Goal: Obtain resource: Download file/media

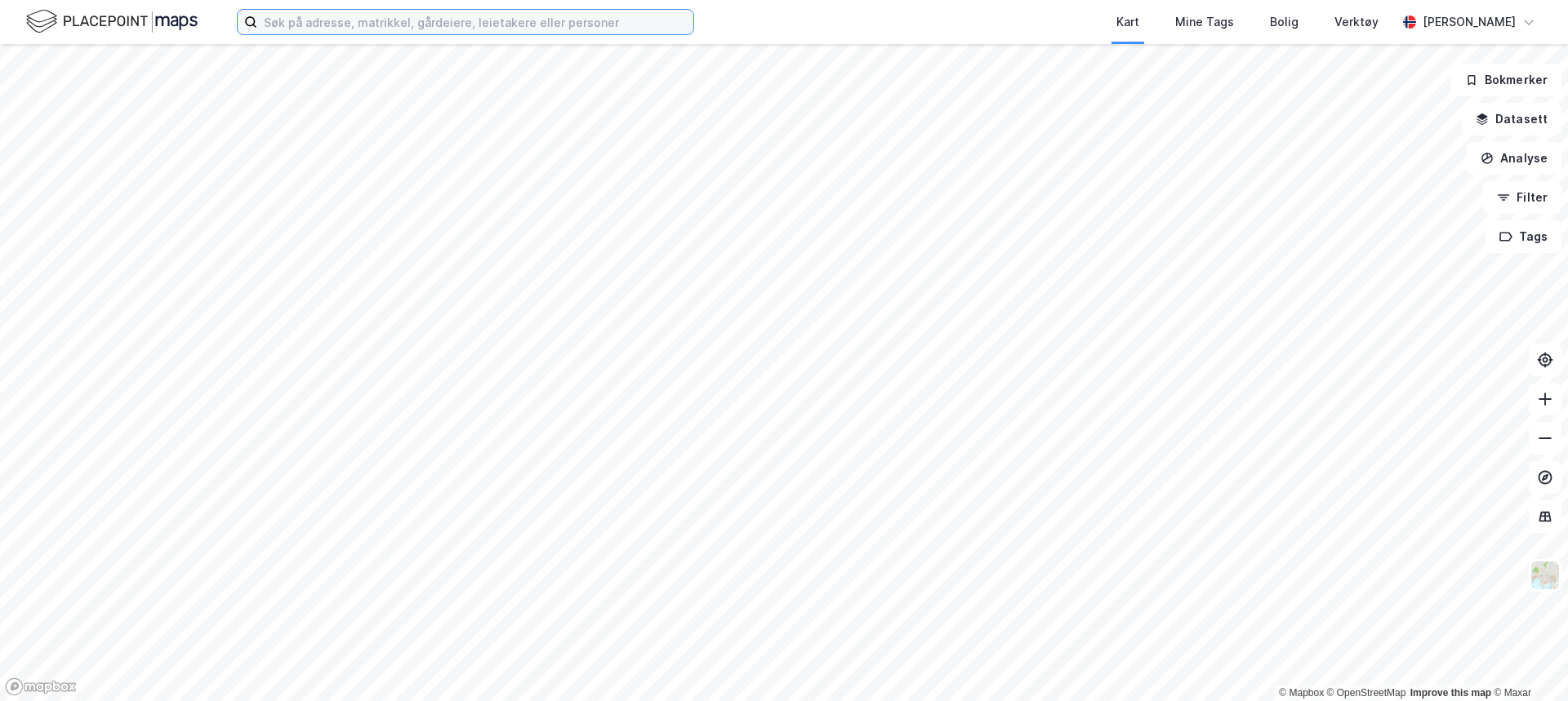
click at [311, 26] on input at bounding box center [475, 22] width 436 height 25
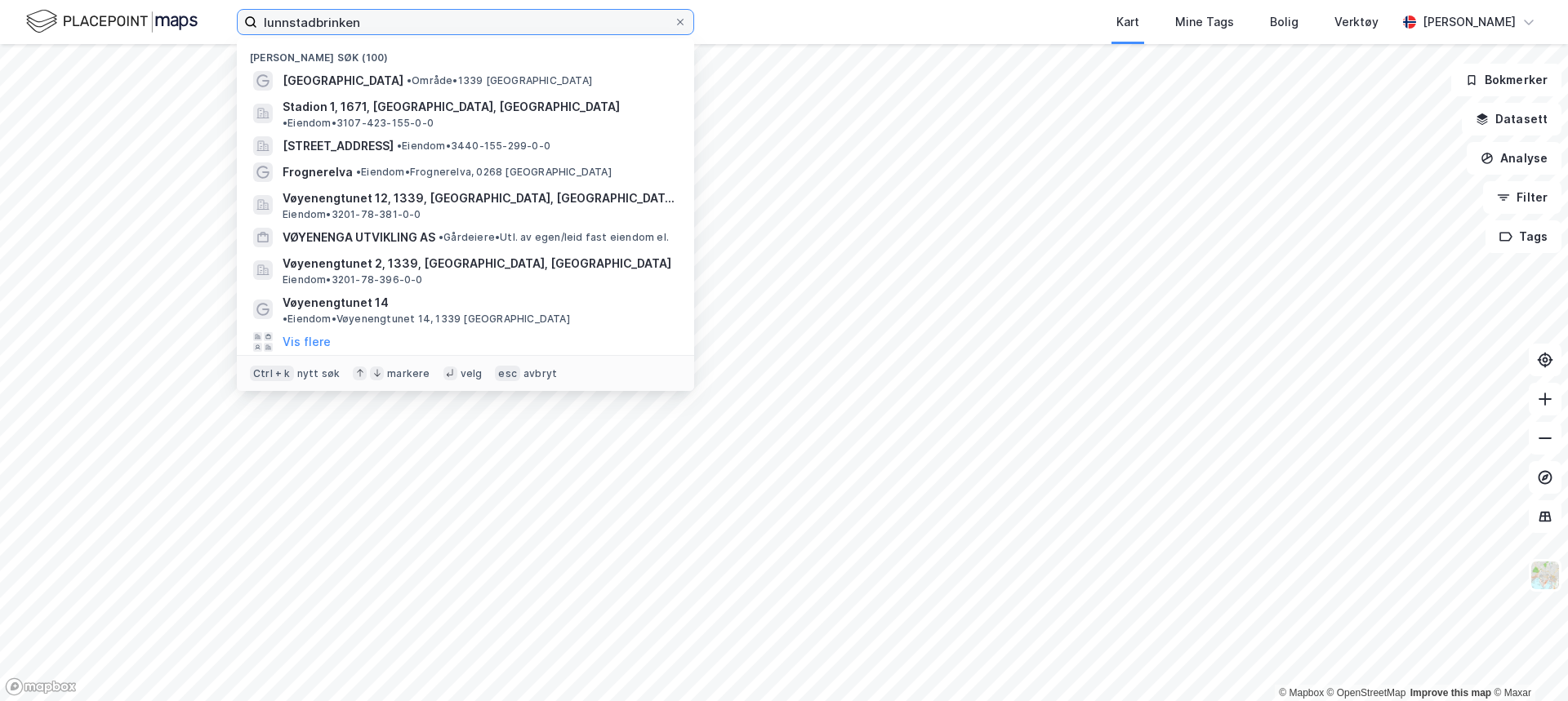
type input "lunnstadbrinken"
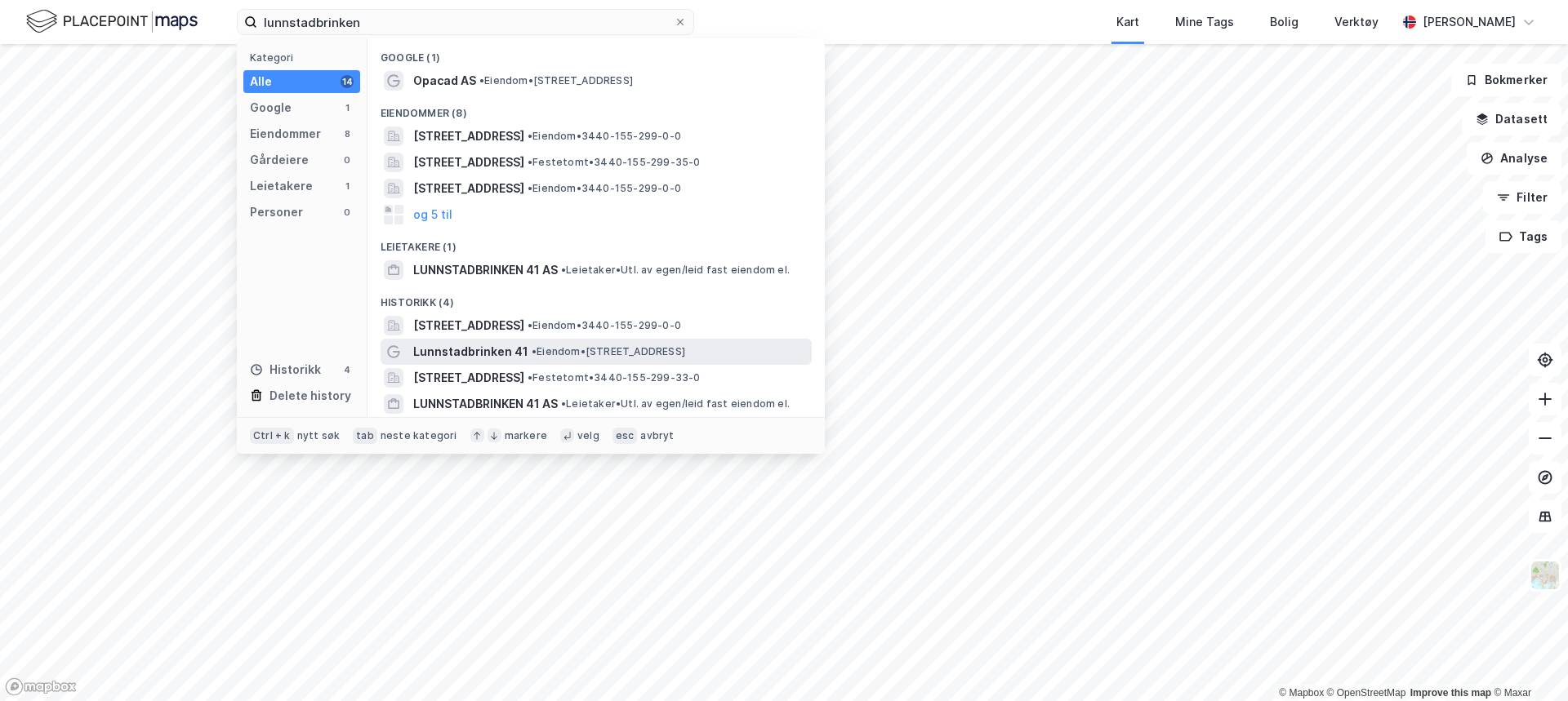
click at [543, 352] on span "• Eiendom • [STREET_ADDRESS]" at bounding box center [608, 352] width 154 height 13
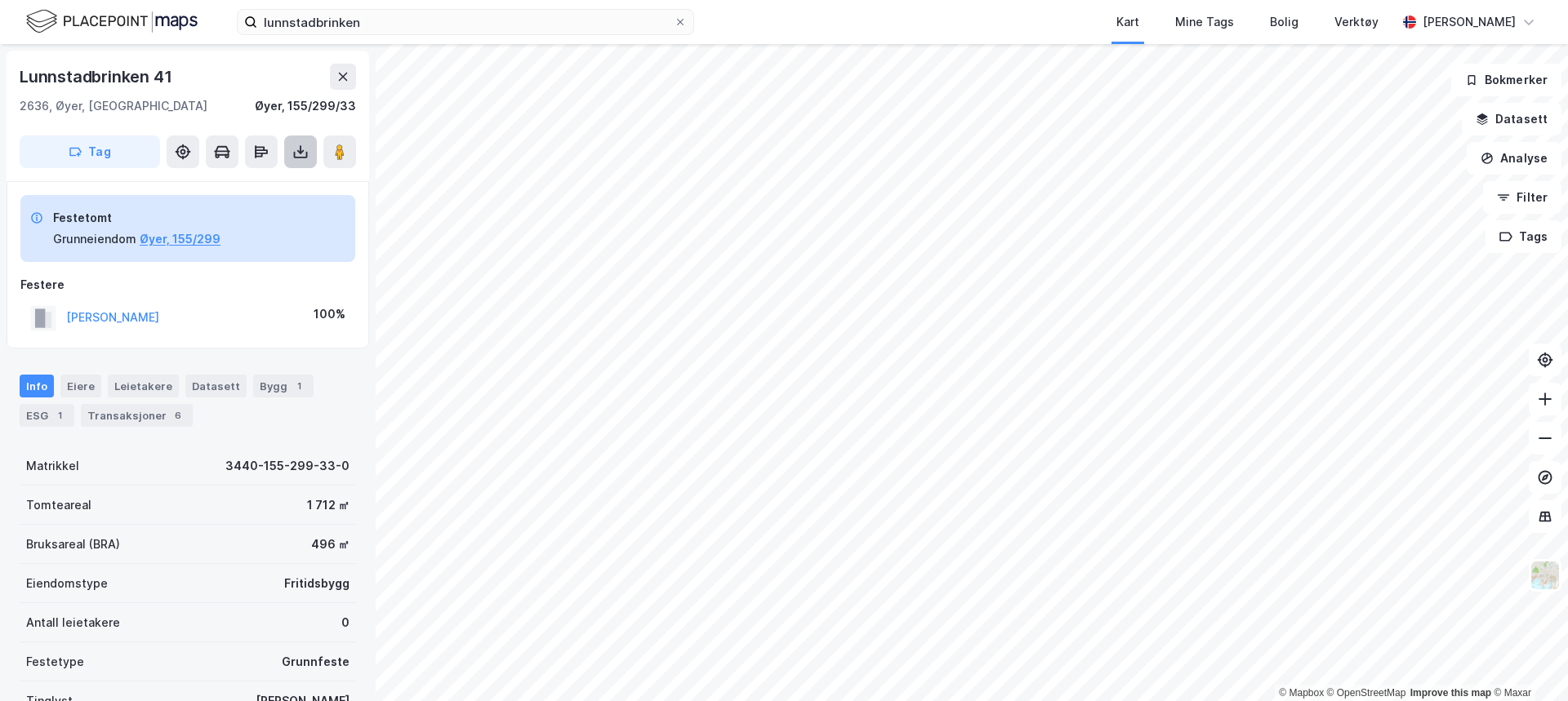
click at [296, 157] on icon at bounding box center [301, 155] width 14 height 7
click at [293, 176] on div "Last ned grunnbok" at bounding box center [230, 185] width 174 height 26
